Goal: Book appointment/travel/reservation

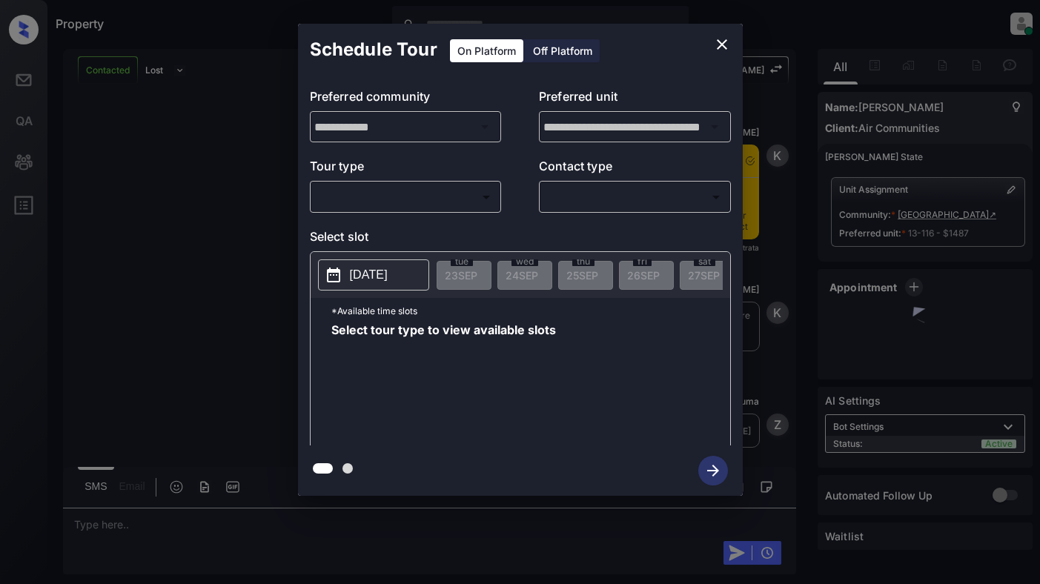
scroll to position [1861, 0]
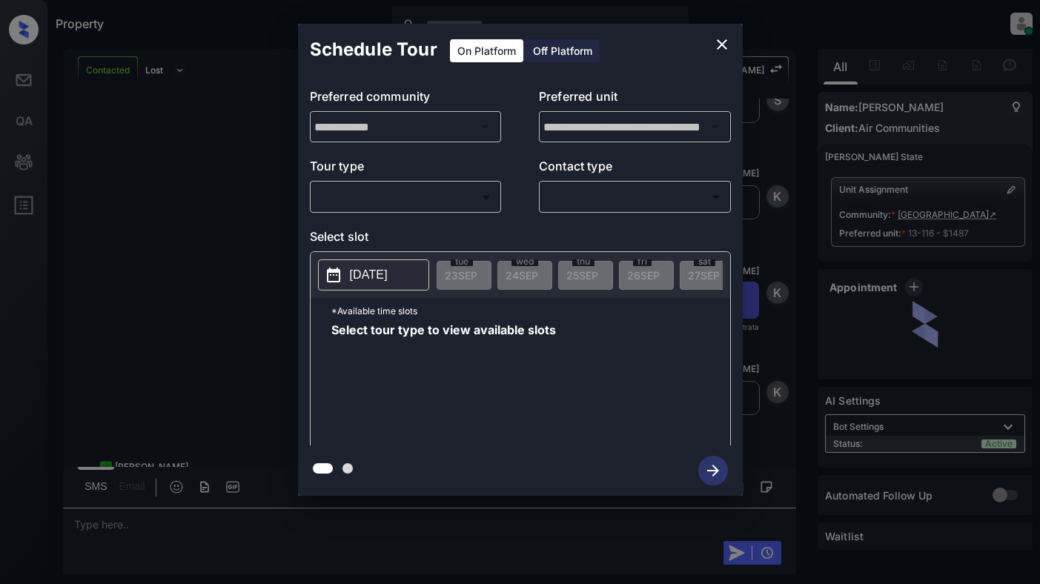
click at [387, 199] on body "Property [PERSON_NAME] Online Set yourself offline Set yourself on break Profil…" at bounding box center [520, 292] width 1040 height 584
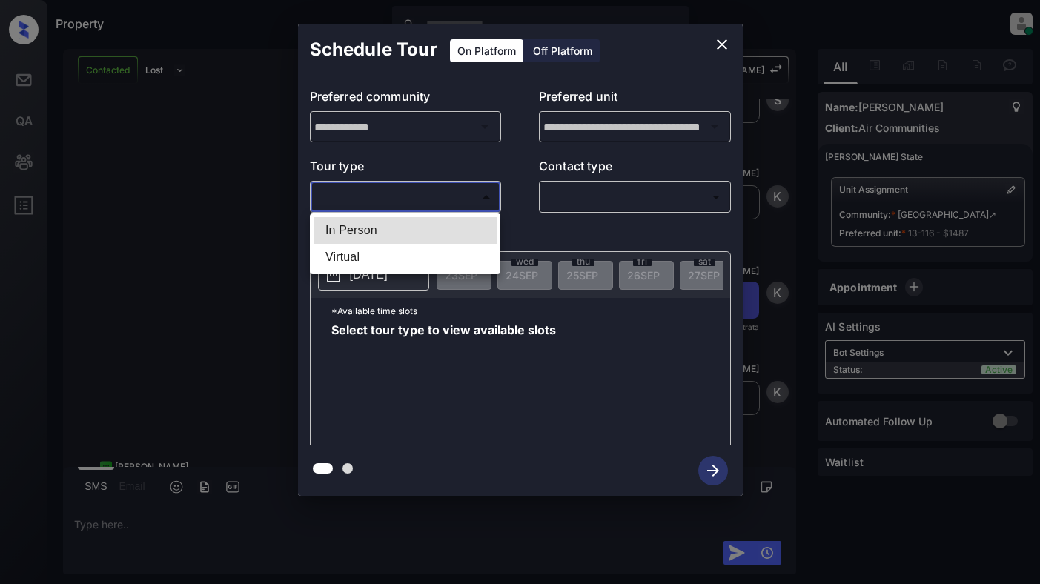
click at [391, 227] on li "In Person" at bounding box center [405, 230] width 183 height 27
type input "********"
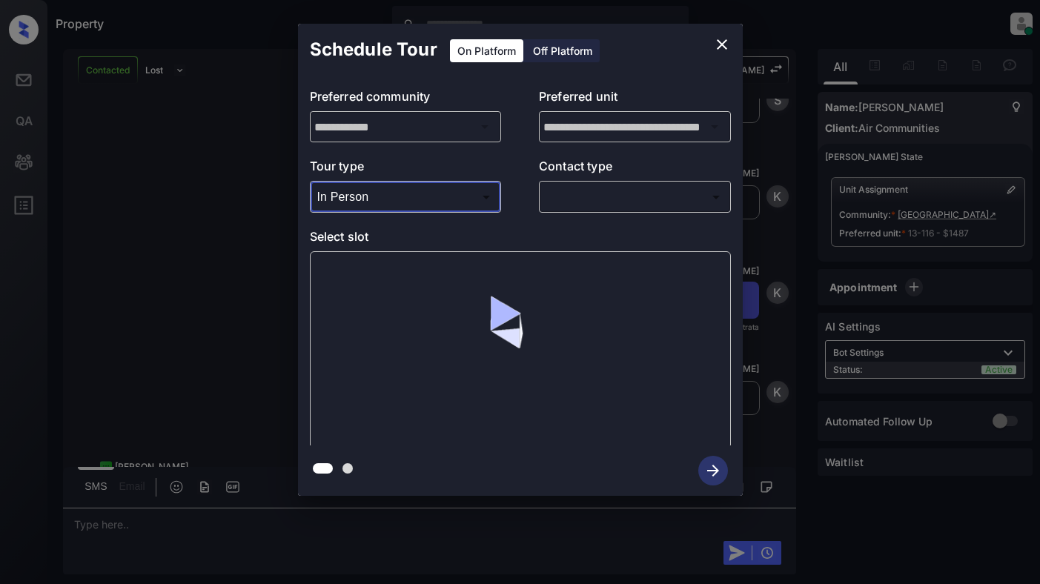
click at [603, 194] on body "Property [PERSON_NAME] Online Set yourself offline Set yourself on break Profil…" at bounding box center [520, 292] width 1040 height 584
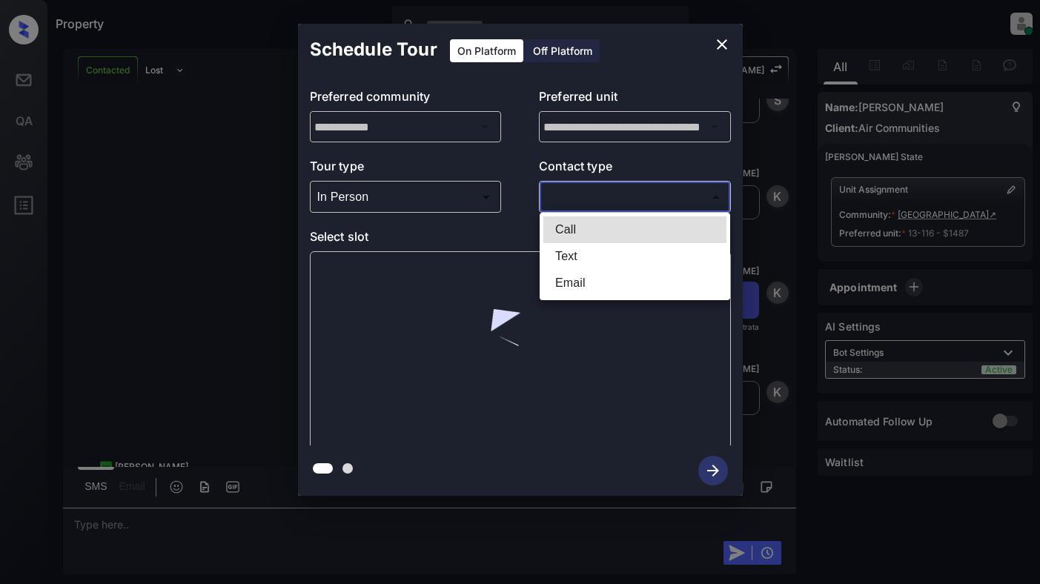
click at [601, 256] on li "Text" at bounding box center [635, 256] width 183 height 27
type input "****"
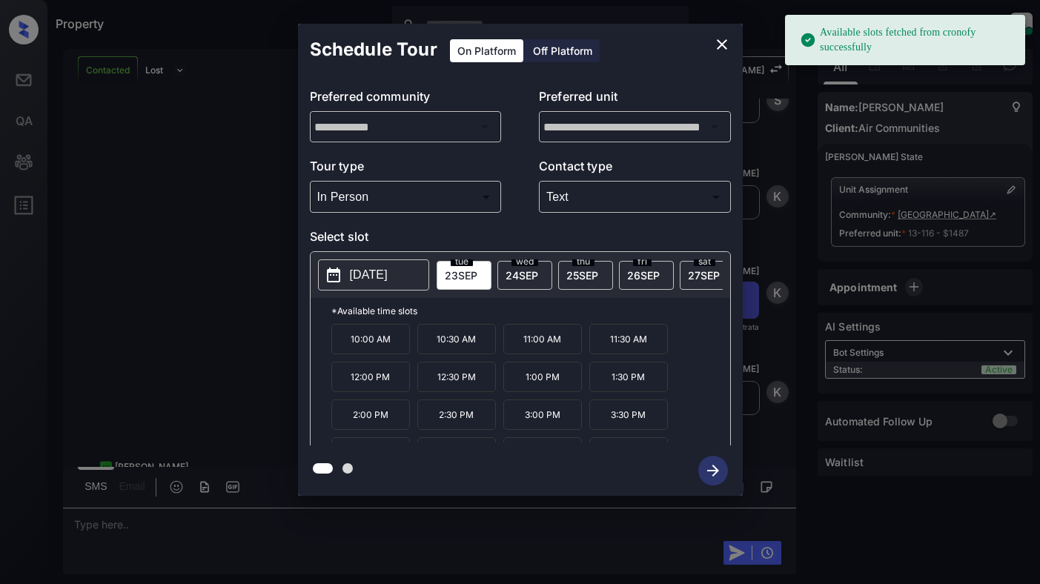
click at [388, 271] on p "[DATE]" at bounding box center [369, 275] width 38 height 18
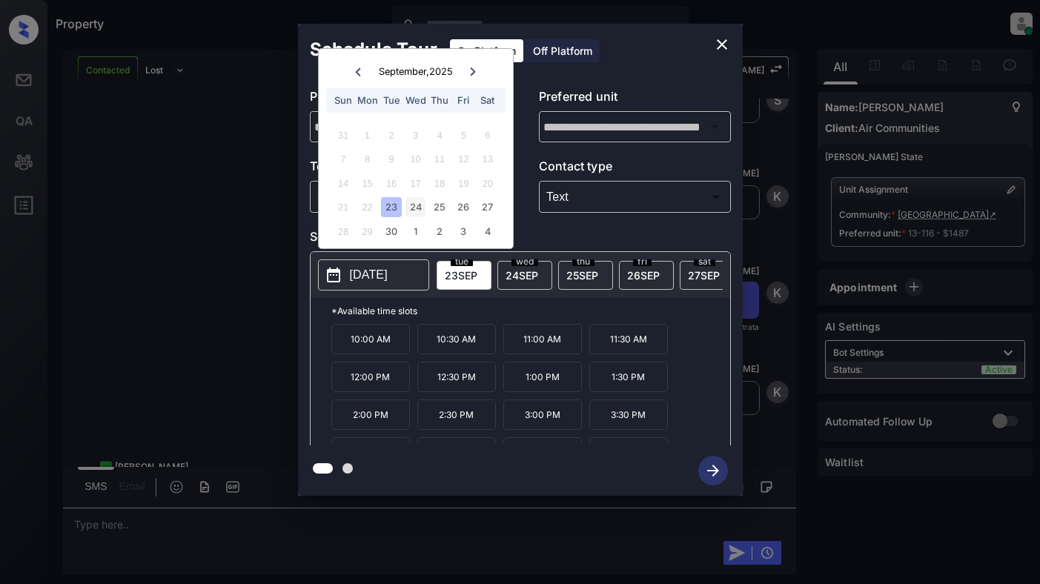
click at [415, 199] on div "24" at bounding box center [416, 207] width 20 height 20
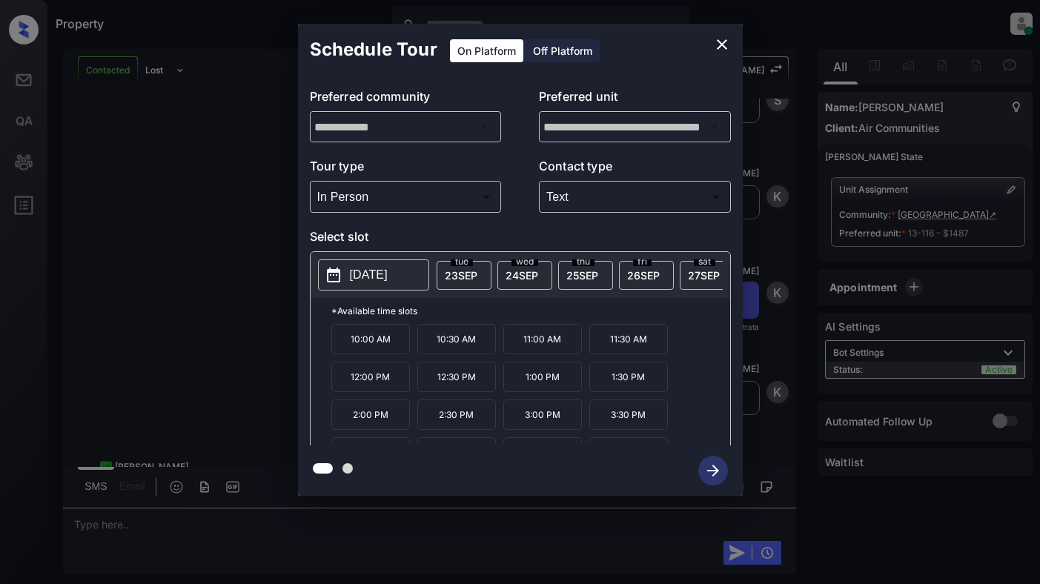
click at [366, 426] on p "2:00 PM" at bounding box center [370, 415] width 79 height 30
click at [722, 43] on icon "close" at bounding box center [722, 45] width 18 height 18
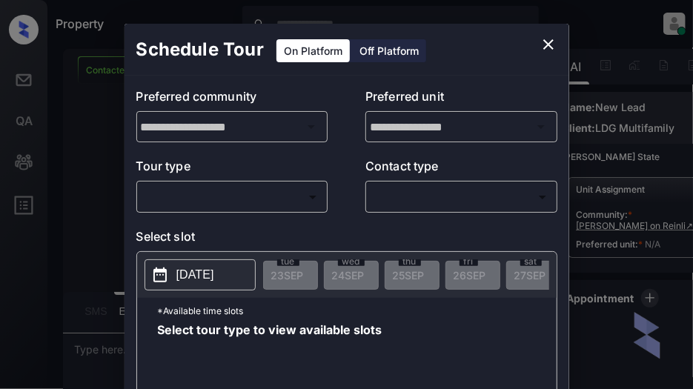
scroll to position [552, 0]
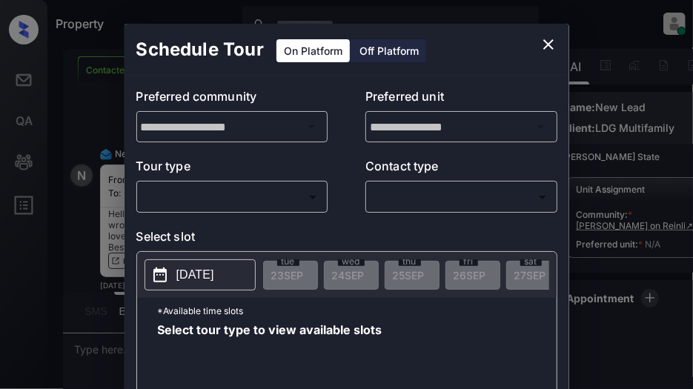
click at [264, 201] on body "Property Dominic Ceralde Online Set yourself offline Set yourself on break Prof…" at bounding box center [346, 194] width 693 height 389
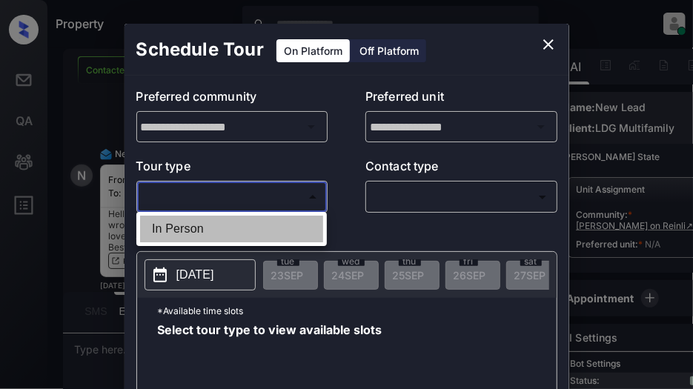
click at [257, 232] on li "In Person" at bounding box center [231, 229] width 183 height 27
type input "********"
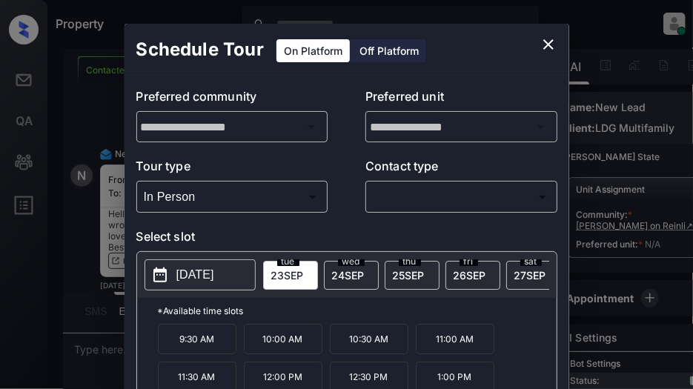
click at [201, 276] on p "2025-09-23" at bounding box center [195, 275] width 38 height 18
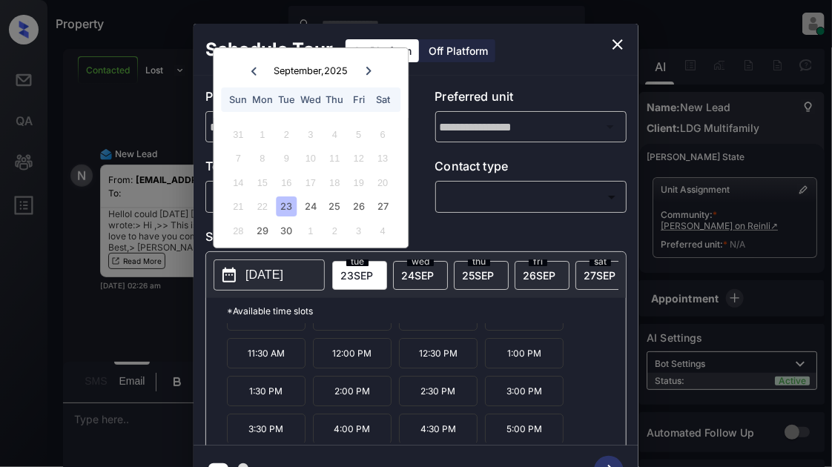
scroll to position [24, 0]
click at [424, 274] on span "24 SEP" at bounding box center [417, 275] width 33 height 13
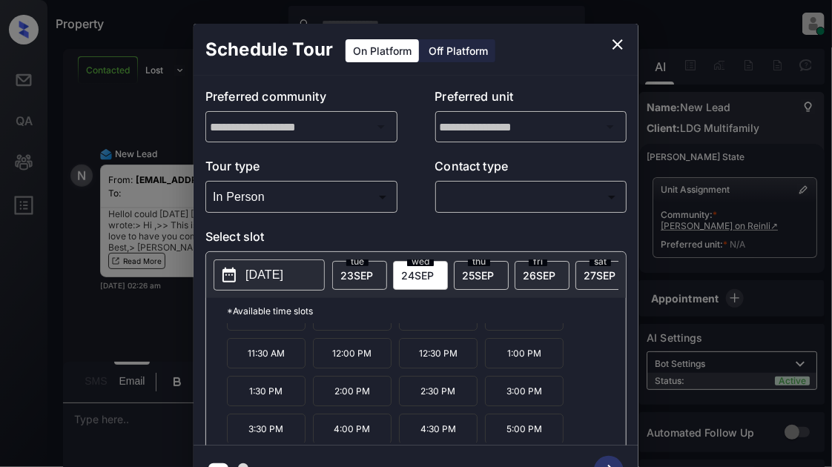
click at [485, 269] on span "25 SEP" at bounding box center [478, 275] width 32 height 13
click at [525, 273] on span "26 SEP" at bounding box center [539, 275] width 33 height 13
click at [610, 42] on icon "close" at bounding box center [618, 45] width 18 height 18
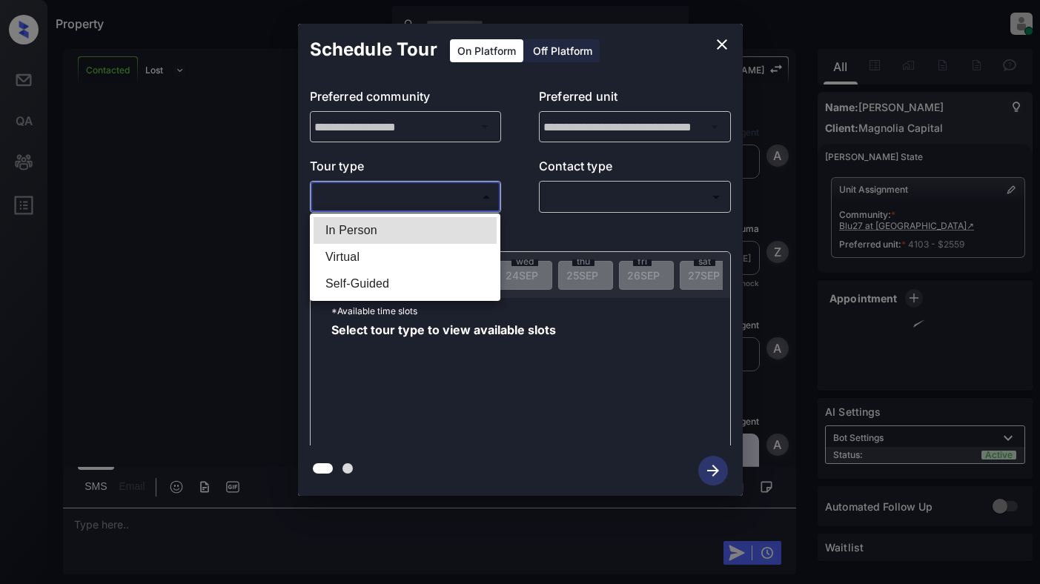
click at [423, 199] on body "Property Dominic Ceralde Online Set yourself offline Set yourself on break Prof…" at bounding box center [520, 292] width 1040 height 584
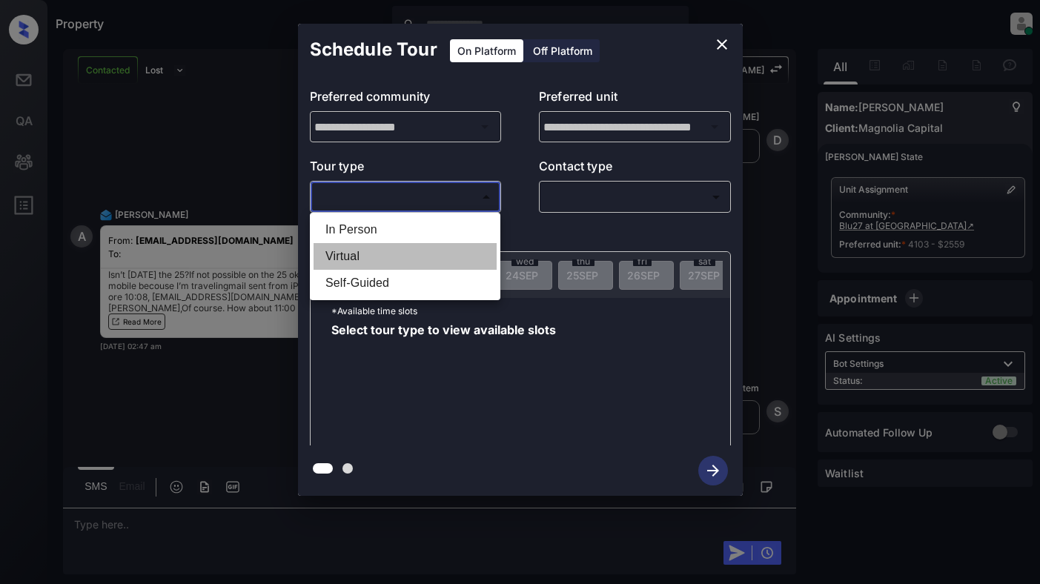
click at [444, 255] on li "Virtual" at bounding box center [405, 256] width 183 height 27
type input "*******"
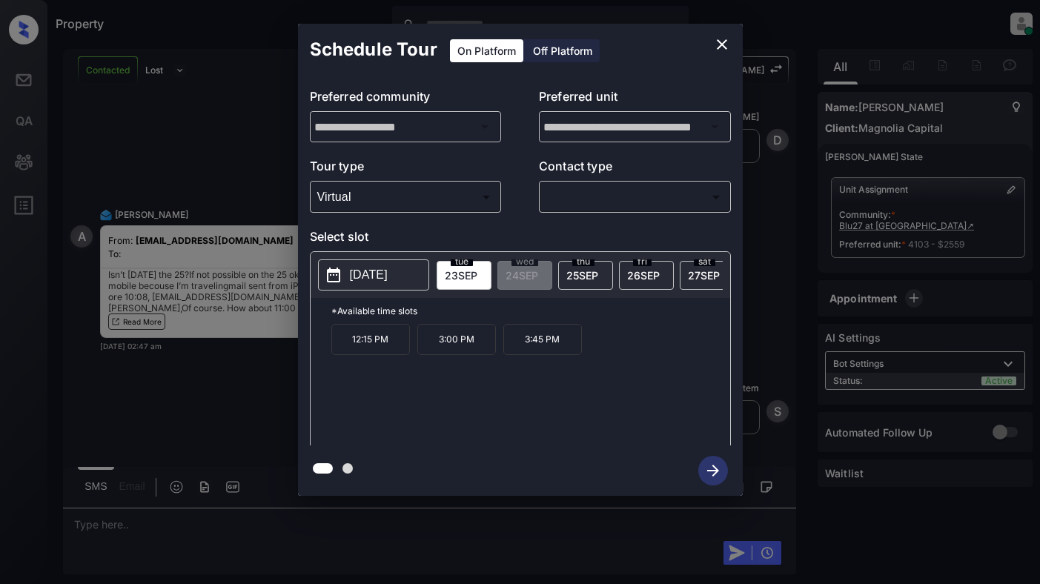
click at [581, 267] on div "thu 25 SEP" at bounding box center [585, 275] width 55 height 29
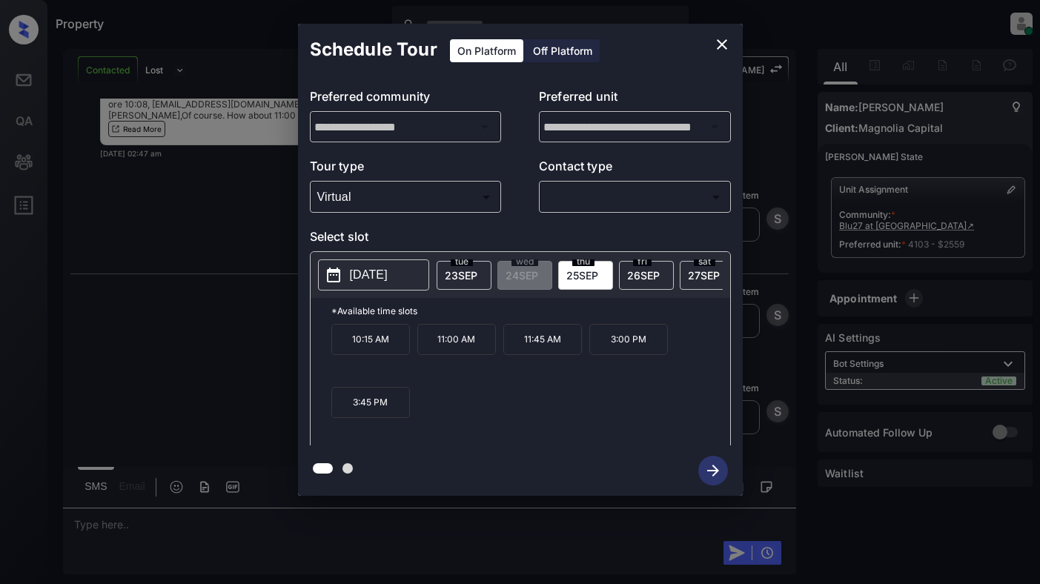
scroll to position [5415, 0]
click at [718, 46] on icon "close" at bounding box center [722, 45] width 18 height 18
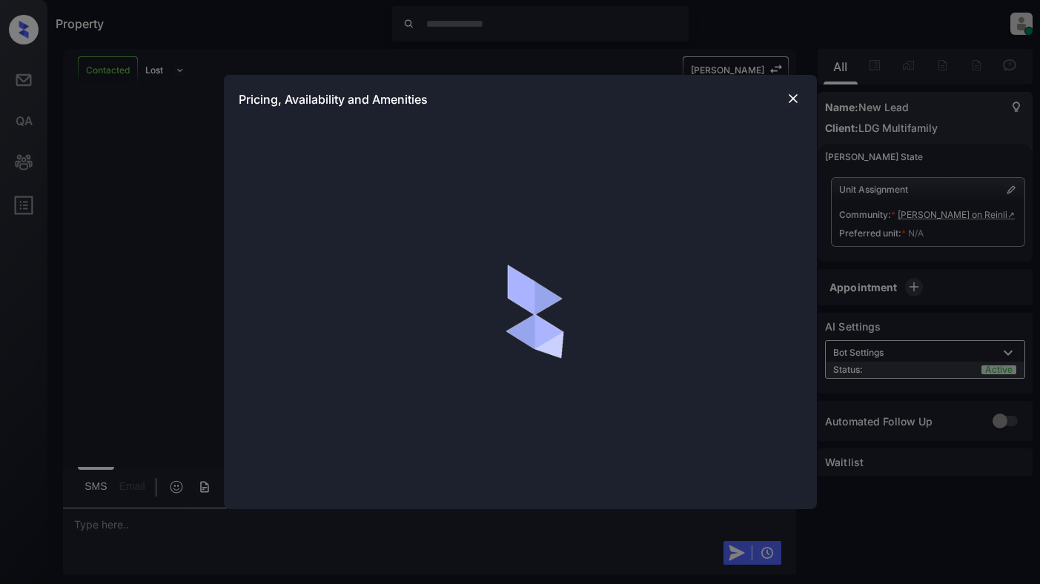
scroll to position [1440, 0]
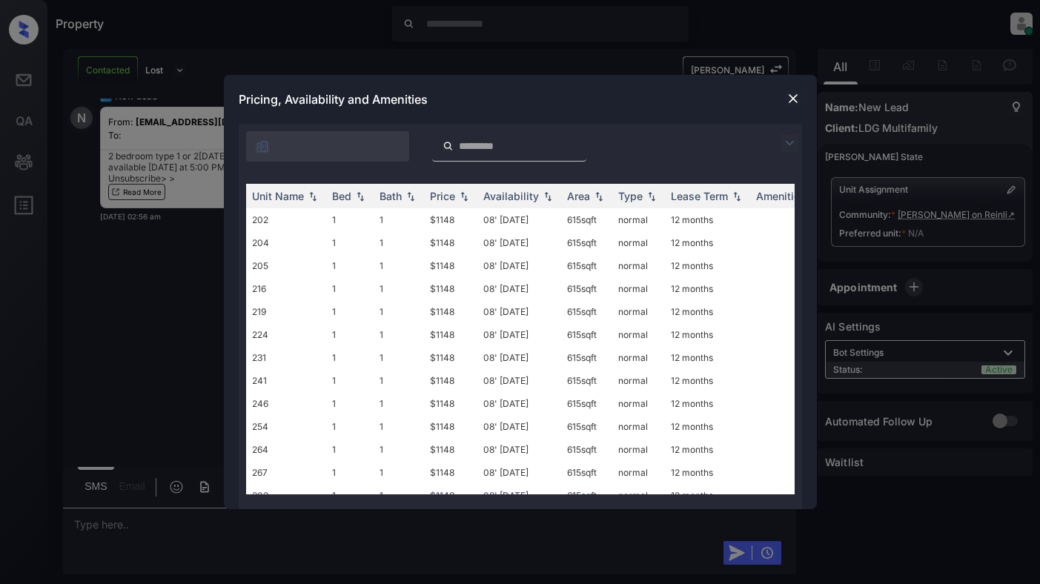
click at [789, 139] on img at bounding box center [790, 143] width 18 height 18
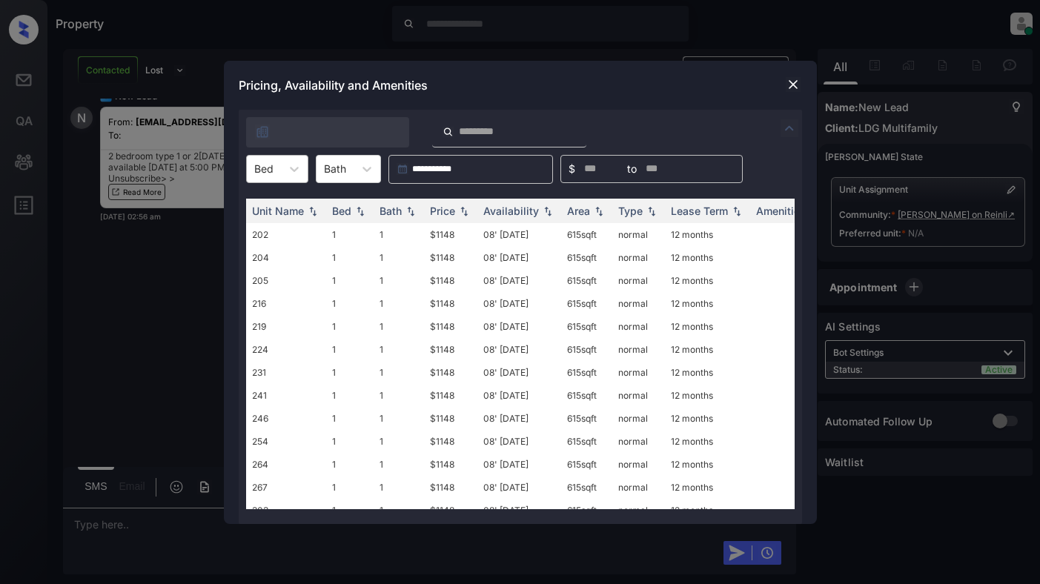
click at [277, 174] on div "Bed" at bounding box center [264, 169] width 34 height 22
click at [274, 232] on div "2" at bounding box center [277, 232] width 62 height 27
drag, startPoint x: 445, startPoint y: 214, endPoint x: 506, endPoint y: 256, distance: 74.7
click at [444, 214] on div "Price" at bounding box center [442, 211] width 25 height 13
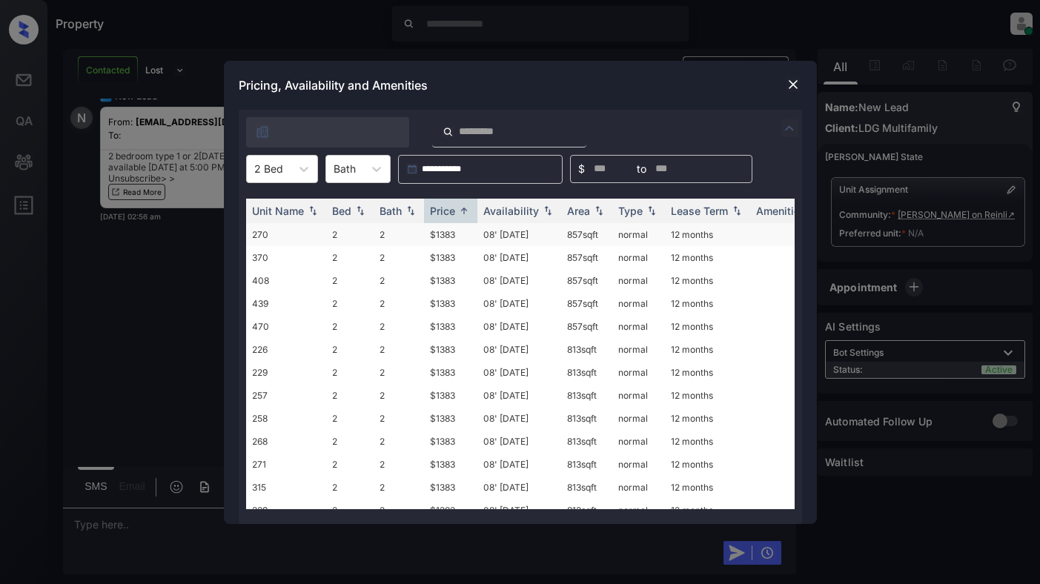
click at [457, 231] on td "$1383" at bounding box center [450, 234] width 53 height 23
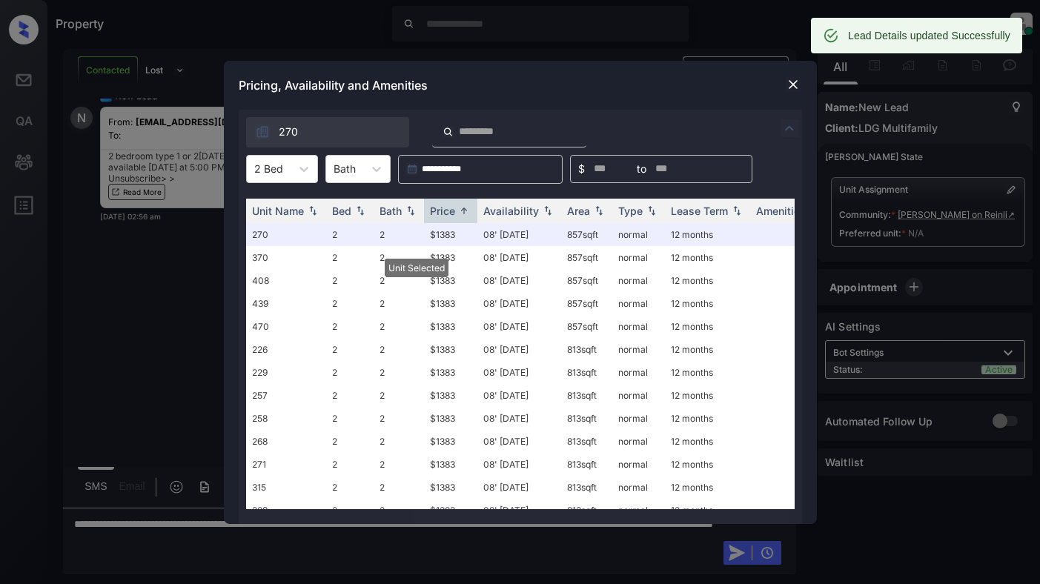
click at [795, 88] on img at bounding box center [793, 84] width 15 height 15
